Goal: Information Seeking & Learning: Learn about a topic

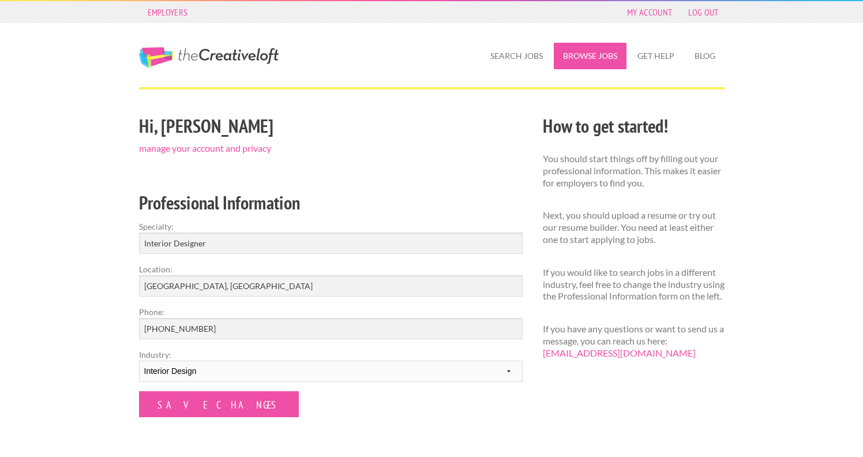
click at [612, 52] on link "Browse Jobs" at bounding box center [590, 56] width 73 height 27
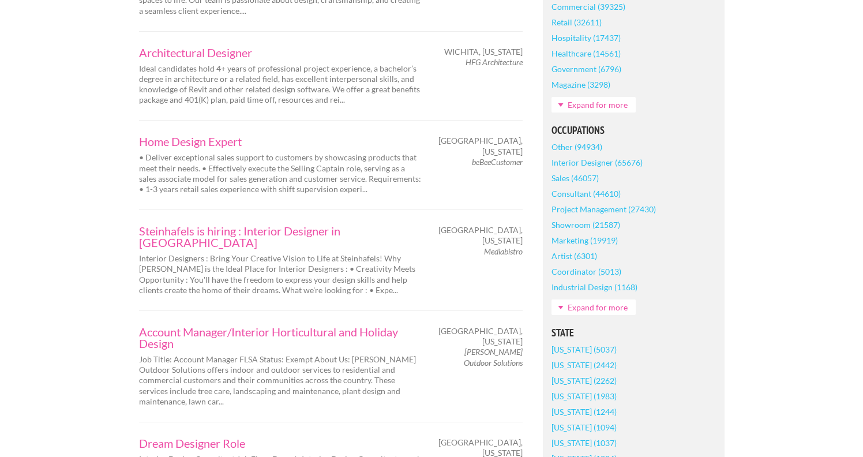
scroll to position [422, 0]
click at [619, 161] on link "Interior Designer (65676)" at bounding box center [596, 161] width 91 height 16
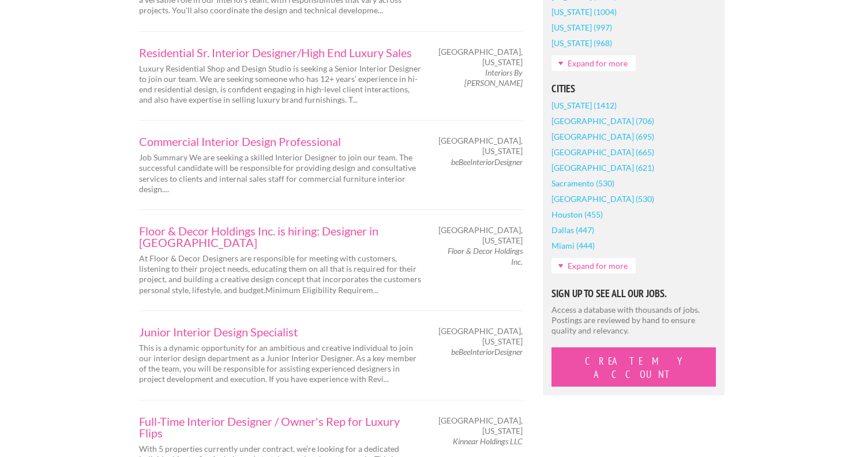
scroll to position [903, 0]
click at [588, 266] on link "Expand for more" at bounding box center [593, 265] width 84 height 16
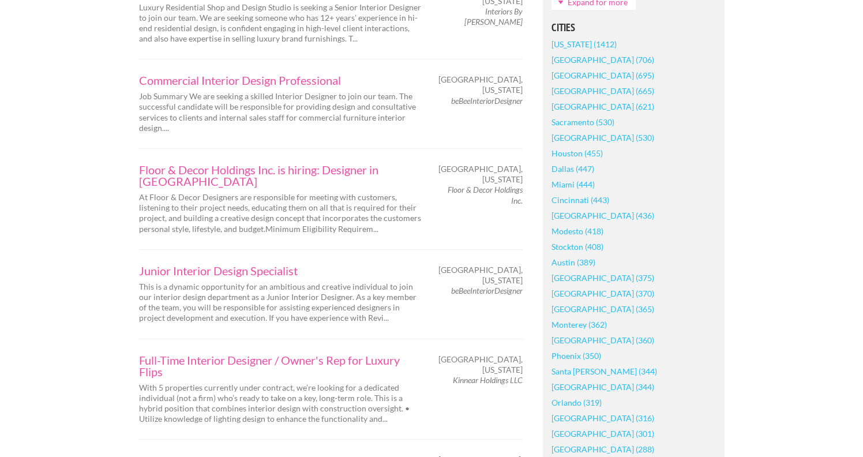
scroll to position [969, 0]
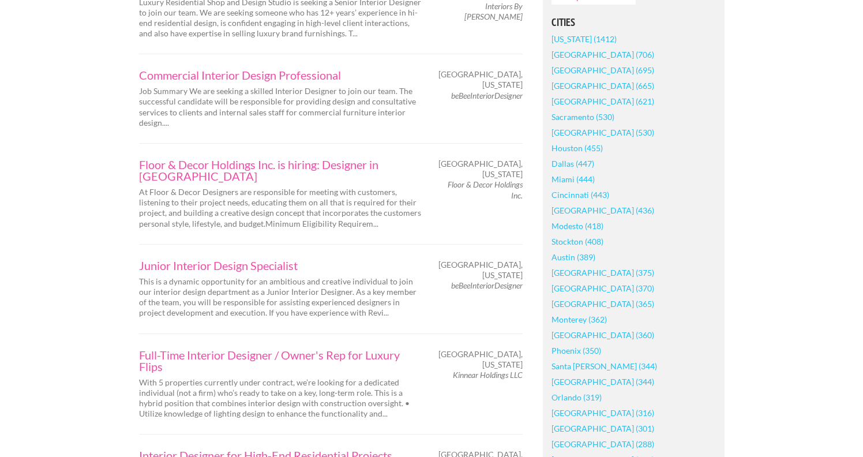
click at [580, 255] on link "Austin (389)" at bounding box center [573, 257] width 44 height 16
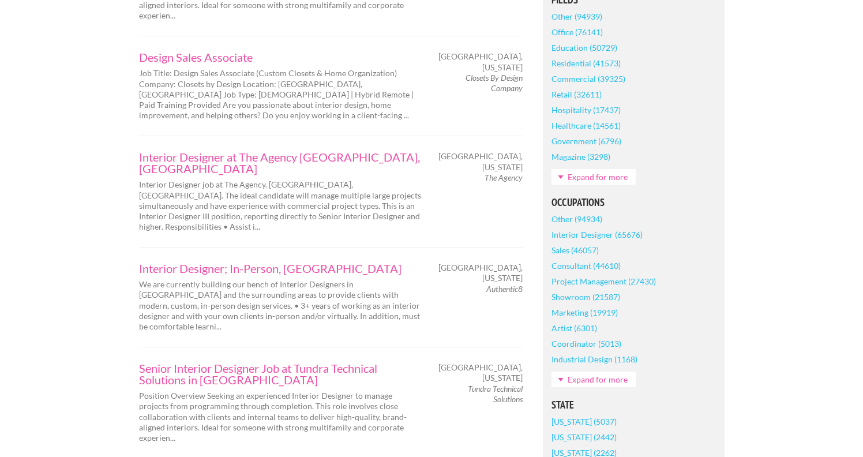
scroll to position [408, 0]
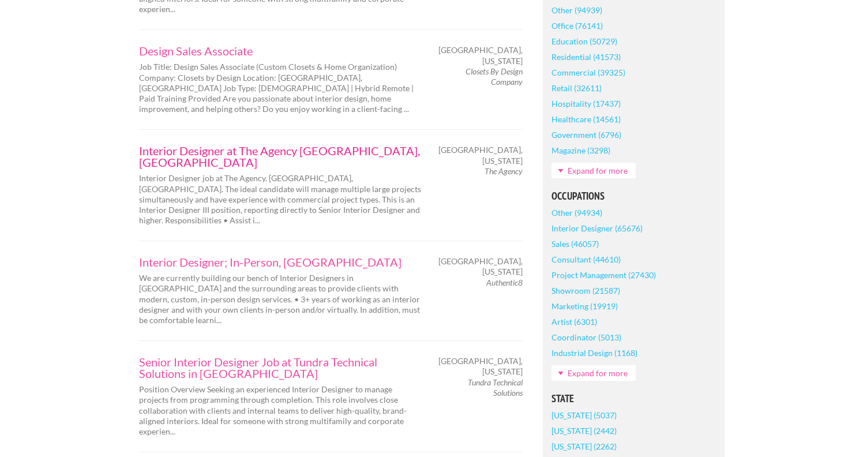
click at [304, 145] on link "Interior Designer at The Agency Austin, TX" at bounding box center [280, 156] width 283 height 23
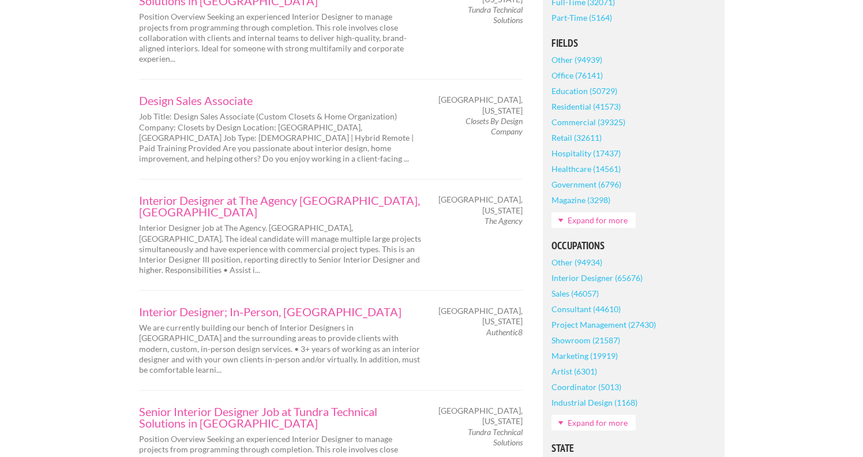
scroll to position [363, 0]
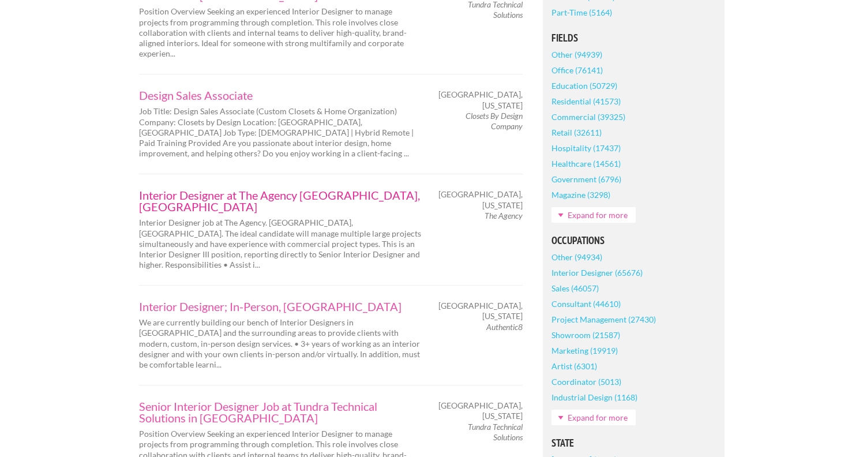
click at [280, 189] on link "Interior Designer at The Agency Austin, TX" at bounding box center [280, 200] width 283 height 23
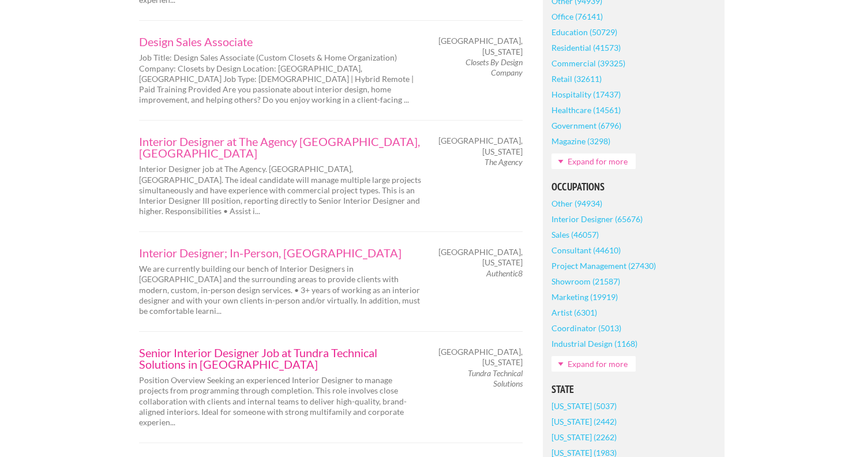
scroll to position [428, 0]
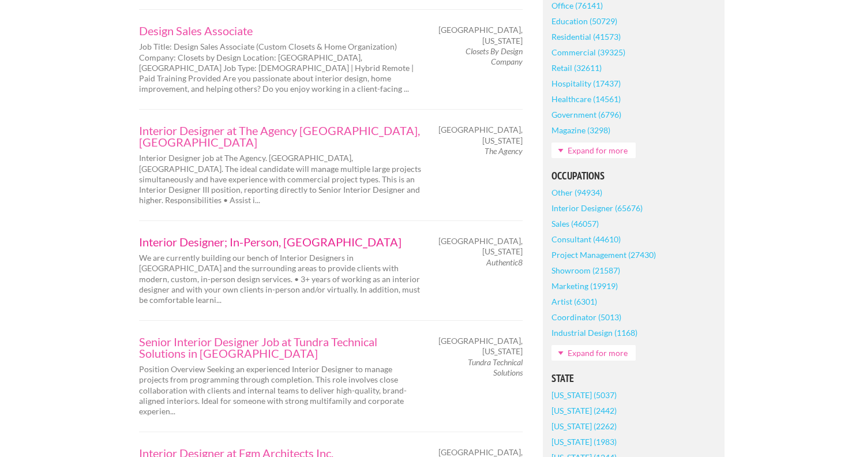
click at [280, 236] on link "Interior Designer; In-Person, Austin" at bounding box center [280, 242] width 283 height 12
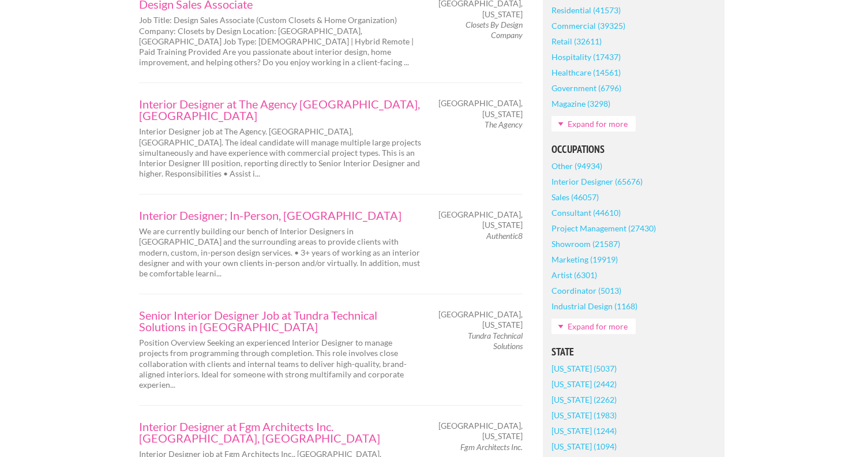
scroll to position [448, 0]
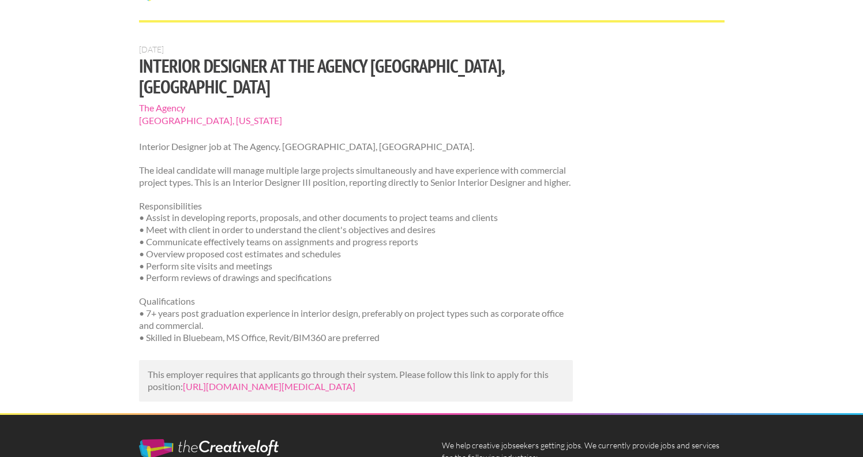
scroll to position [76, 0]
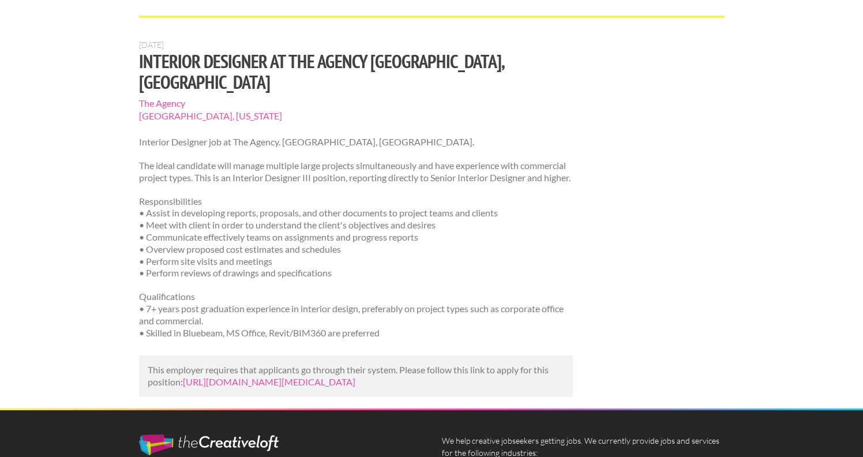
scroll to position [73, 0]
